Goal: Task Accomplishment & Management: Use online tool/utility

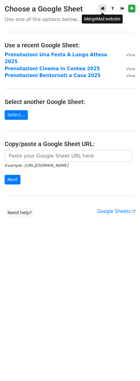
click at [102, 9] on icon at bounding box center [103, 8] width 4 height 4
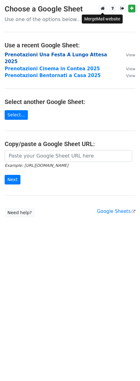
click at [95, 56] on strong "Prenotazioni Una Festa A Lungo Attesa 2025" at bounding box center [56, 58] width 102 height 13
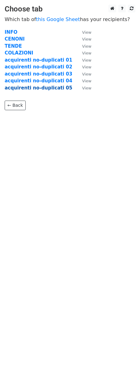
click at [53, 88] on strong "acquirenti no-duplicati 05" at bounding box center [38, 88] width 67 height 6
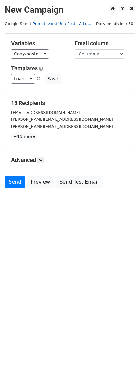
click at [67, 25] on link "Prenotazioni Una Festa A Lu..." at bounding box center [61, 23] width 59 height 5
click at [28, 136] on link "+15 more" at bounding box center [24, 137] width 26 height 8
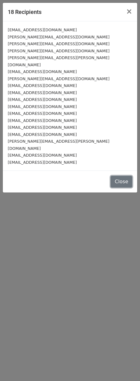
click at [120, 176] on button "Close" at bounding box center [121, 182] width 22 height 12
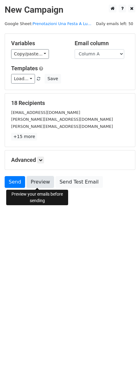
click at [36, 184] on link "Preview" at bounding box center [40, 182] width 27 height 12
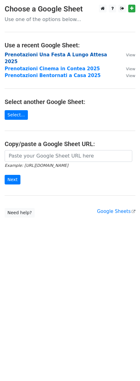
click at [96, 54] on strong "Prenotazioni Una Festa A Lungo Attesa 2025" at bounding box center [56, 58] width 102 height 13
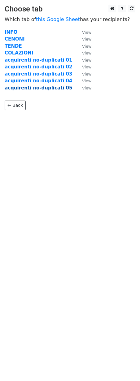
click at [50, 89] on strong "acquirenti no-duplicati 05" at bounding box center [38, 88] width 67 height 6
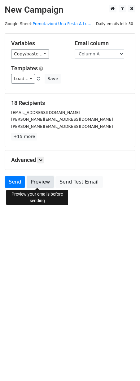
click at [36, 185] on link "Preview" at bounding box center [40, 182] width 27 height 12
click at [37, 184] on link "Preview" at bounding box center [40, 182] width 27 height 12
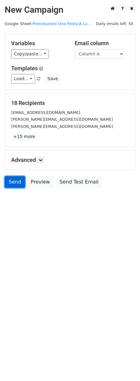
click at [13, 182] on link "Send" at bounding box center [15, 182] width 20 height 12
